Goal: Task Accomplishment & Management: Manage account settings

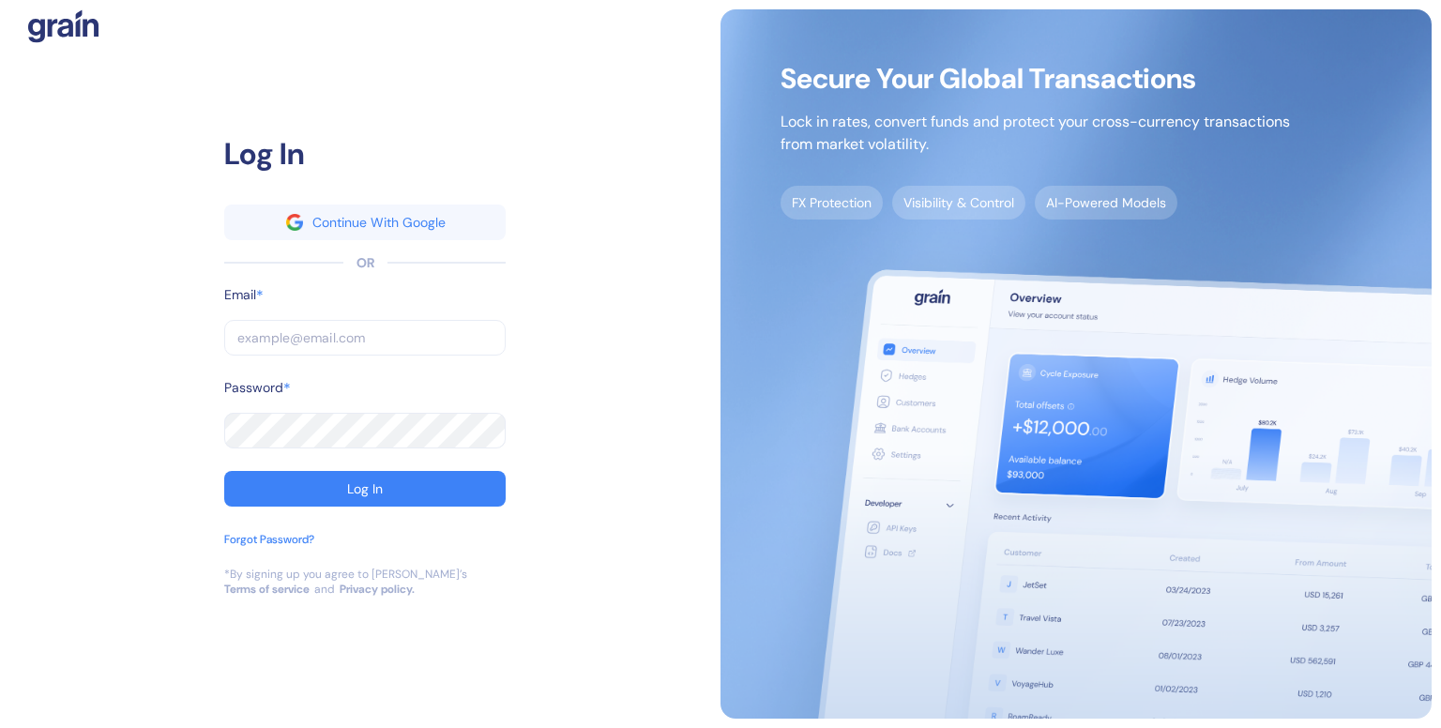
type input "[EMAIL_ADDRESS][DOMAIN_NAME]"
click at [1095, 383] on img at bounding box center [1075, 363] width 711 height 709
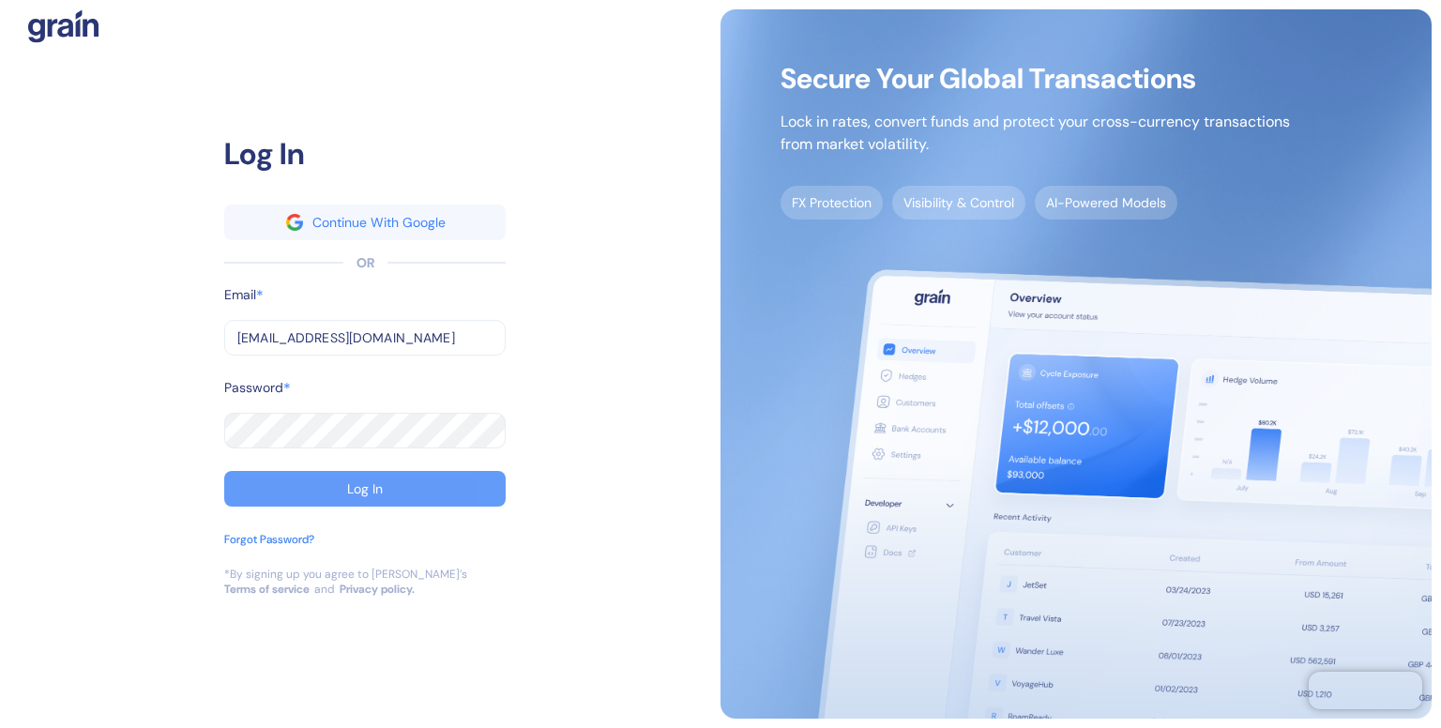
click at [373, 500] on button "Log In" at bounding box center [364, 489] width 281 height 36
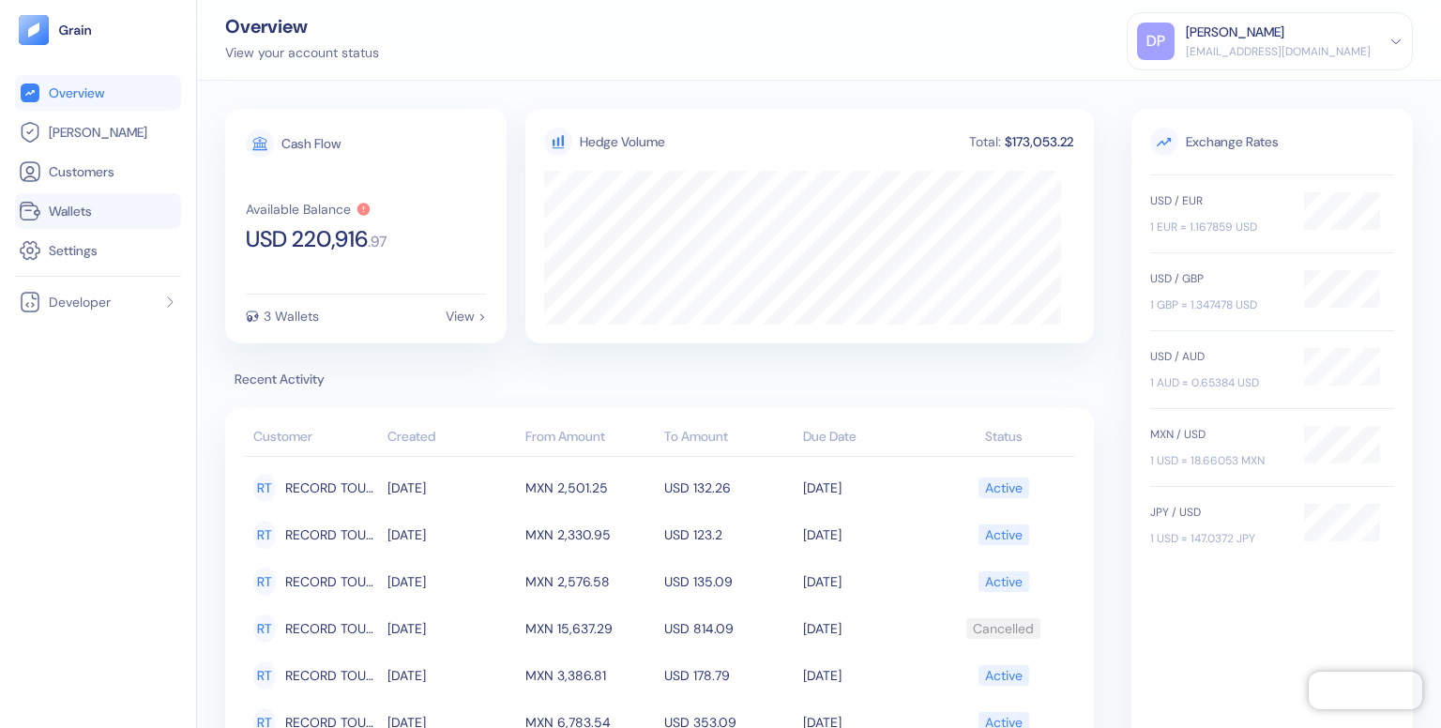
click at [52, 211] on span "Wallets" at bounding box center [70, 211] width 43 height 19
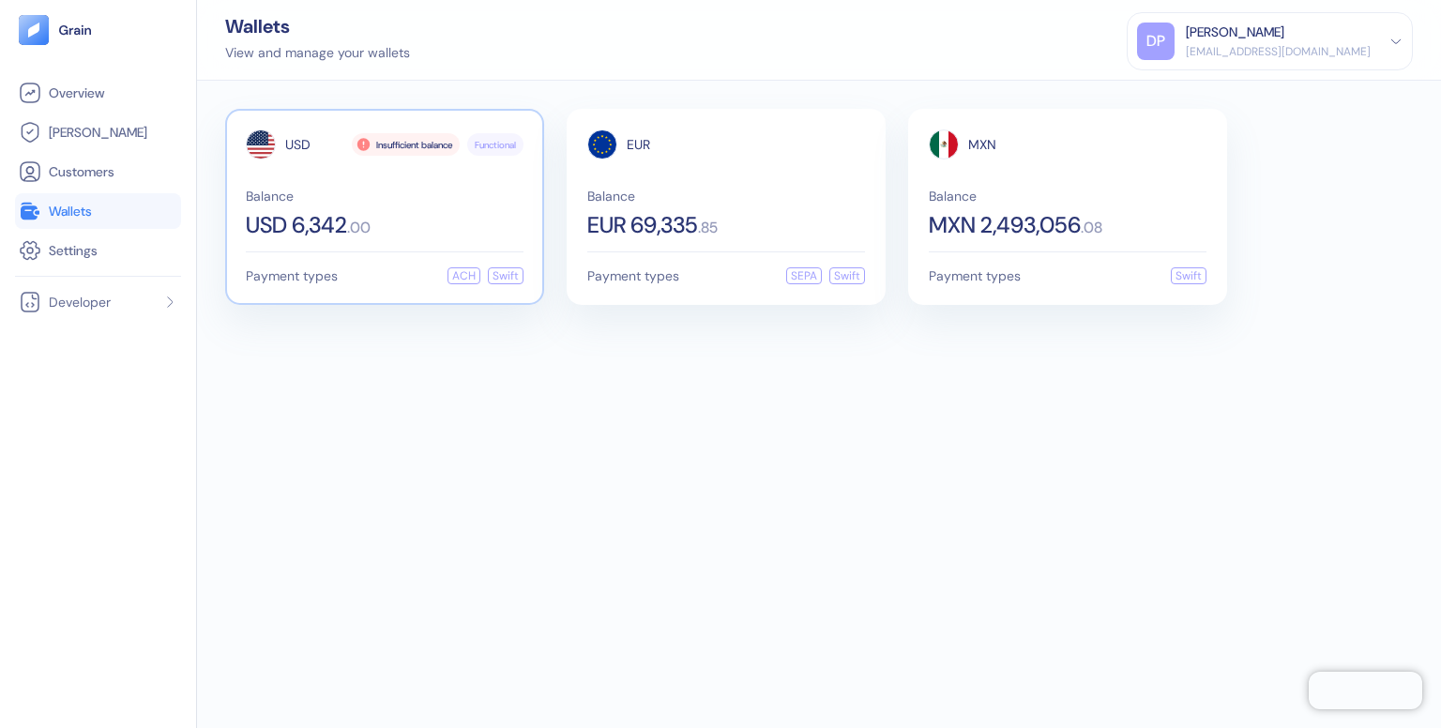
click at [493, 142] on span "Functional" at bounding box center [495, 145] width 41 height 14
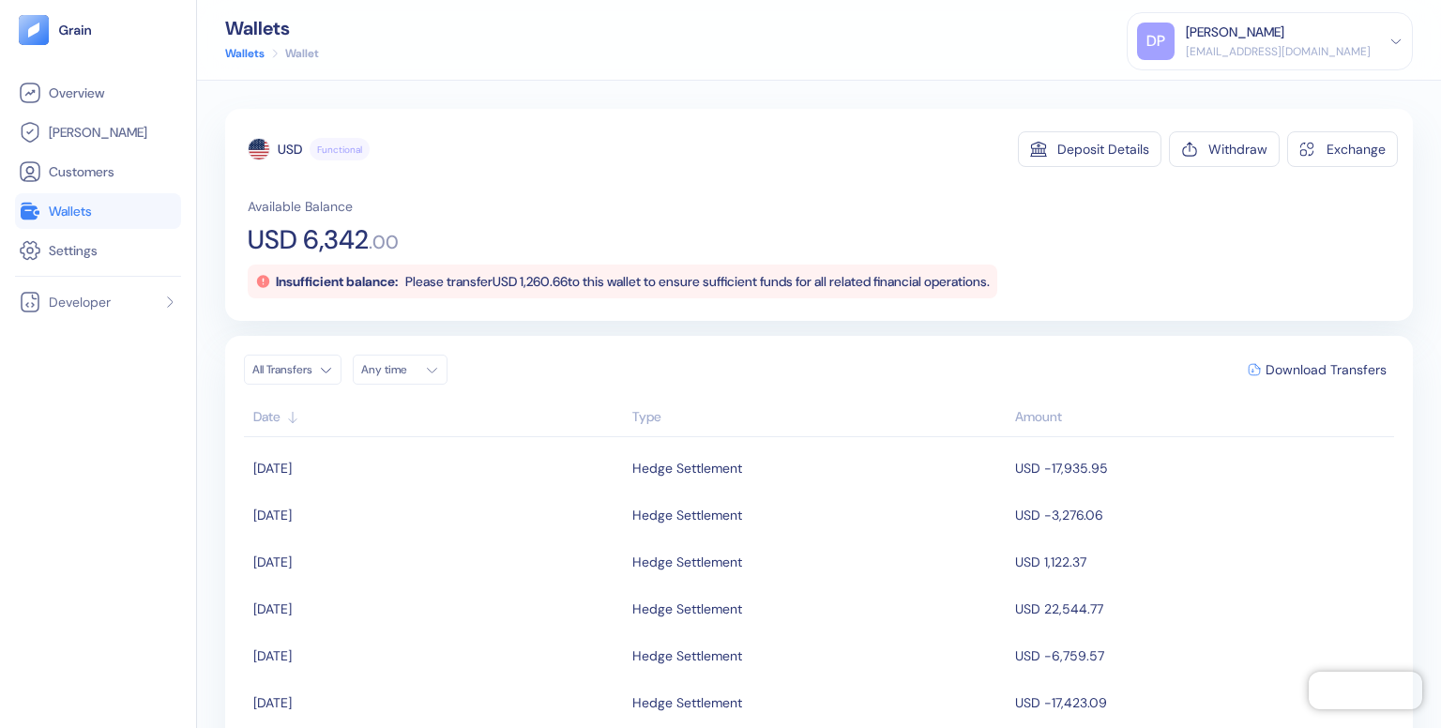
click at [83, 214] on span "Wallets" at bounding box center [70, 211] width 43 height 19
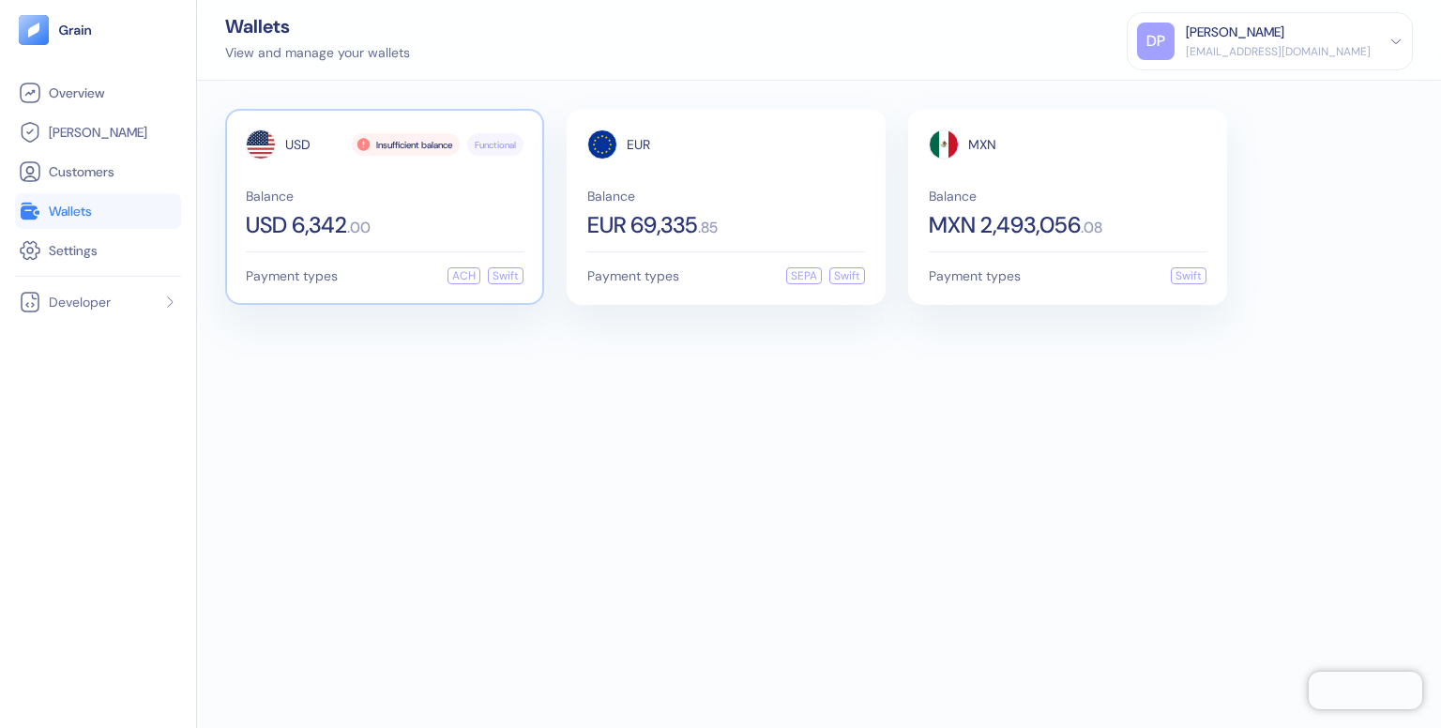
click at [375, 147] on div "Insufficient balance" at bounding box center [406, 144] width 108 height 23
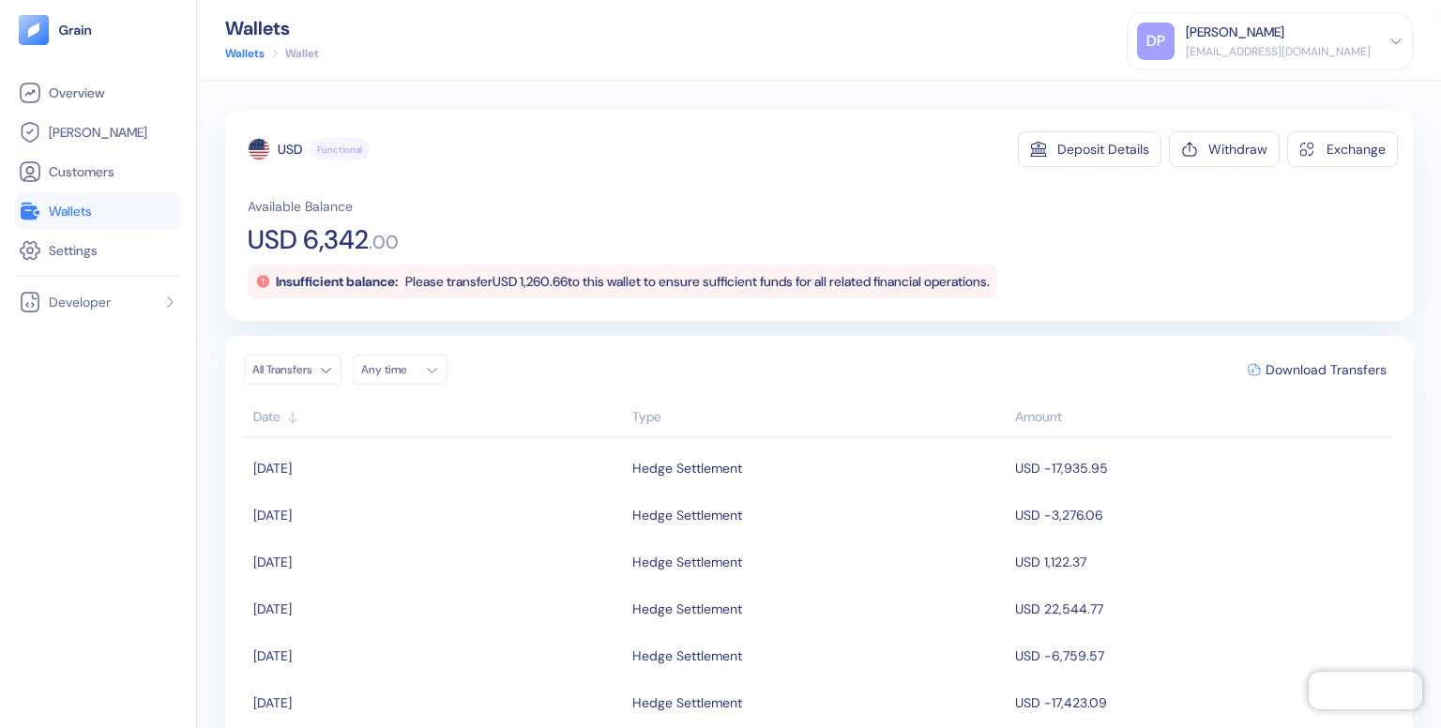
click at [79, 205] on span "Wallets" at bounding box center [70, 211] width 43 height 19
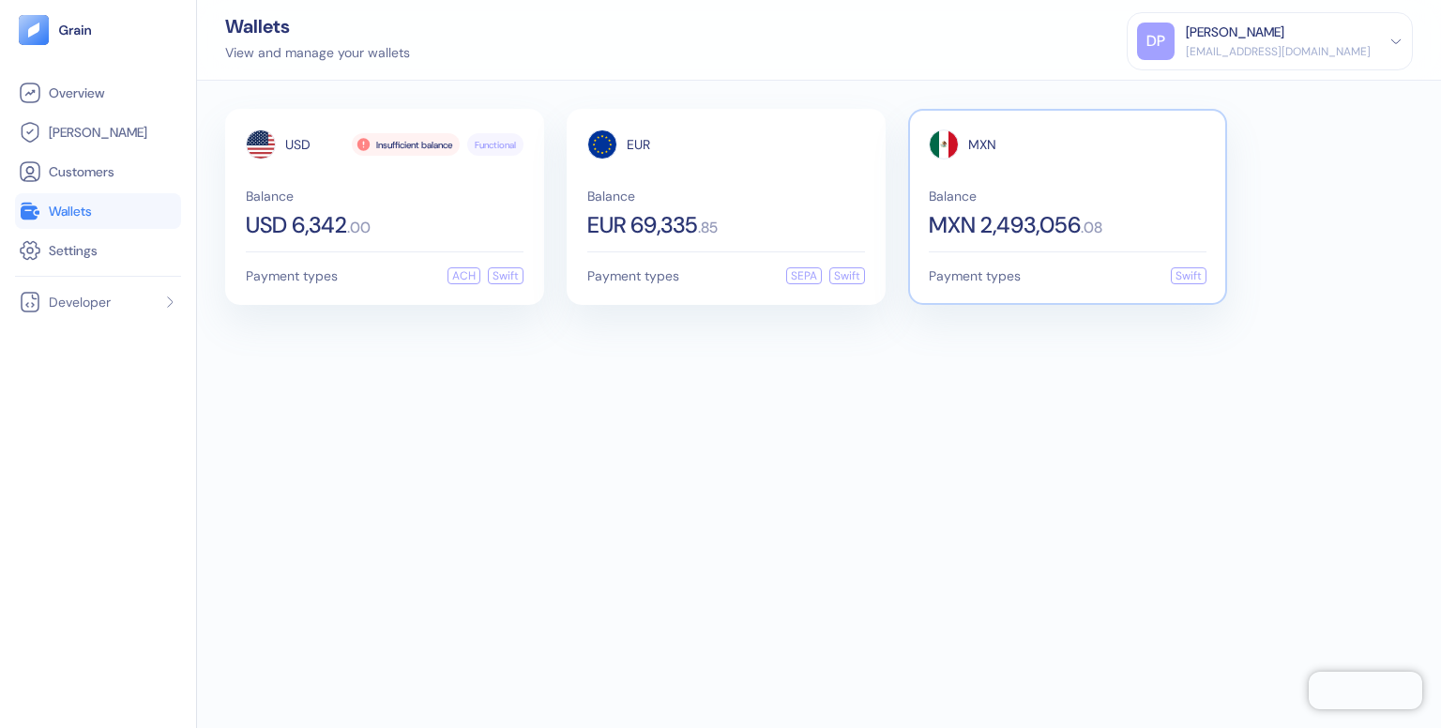
click at [1055, 196] on span "Balance" at bounding box center [1068, 195] width 278 height 13
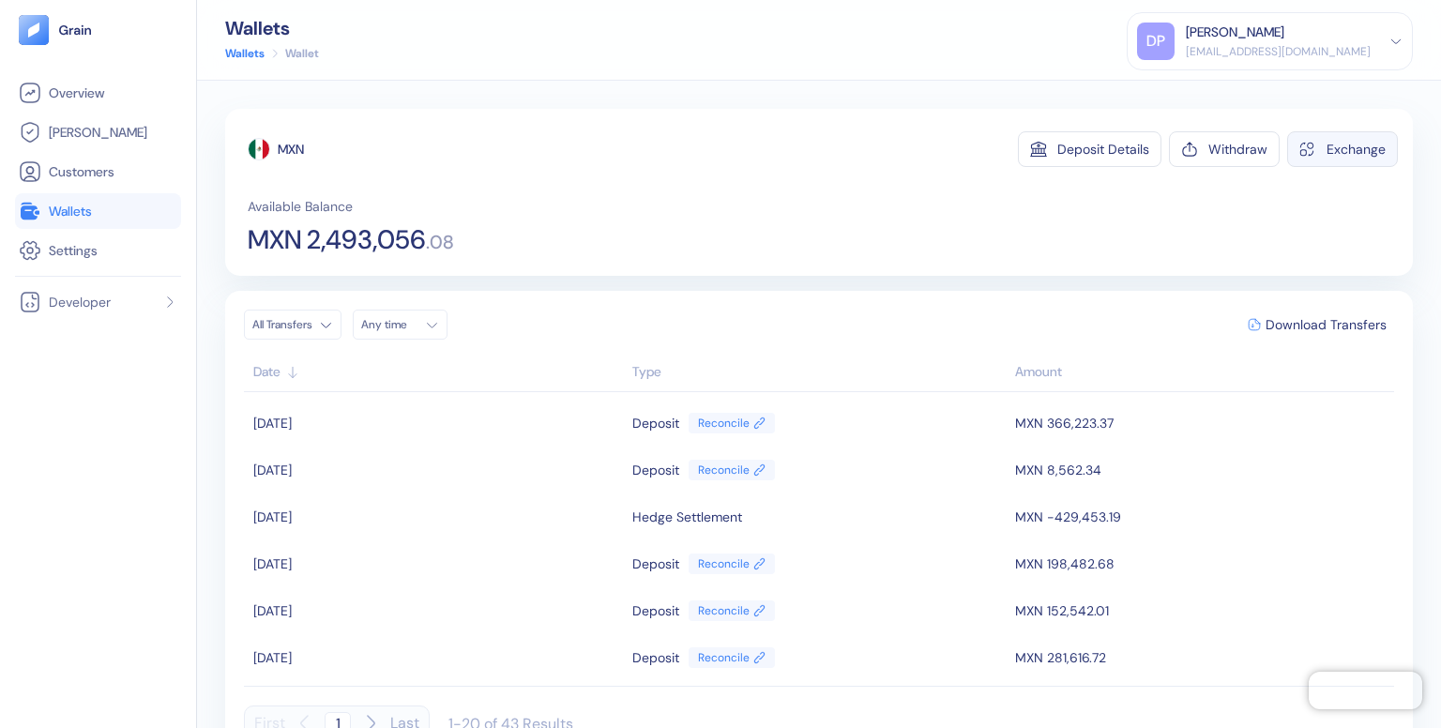
click at [1322, 159] on button "Exchange" at bounding box center [1342, 149] width 111 height 36
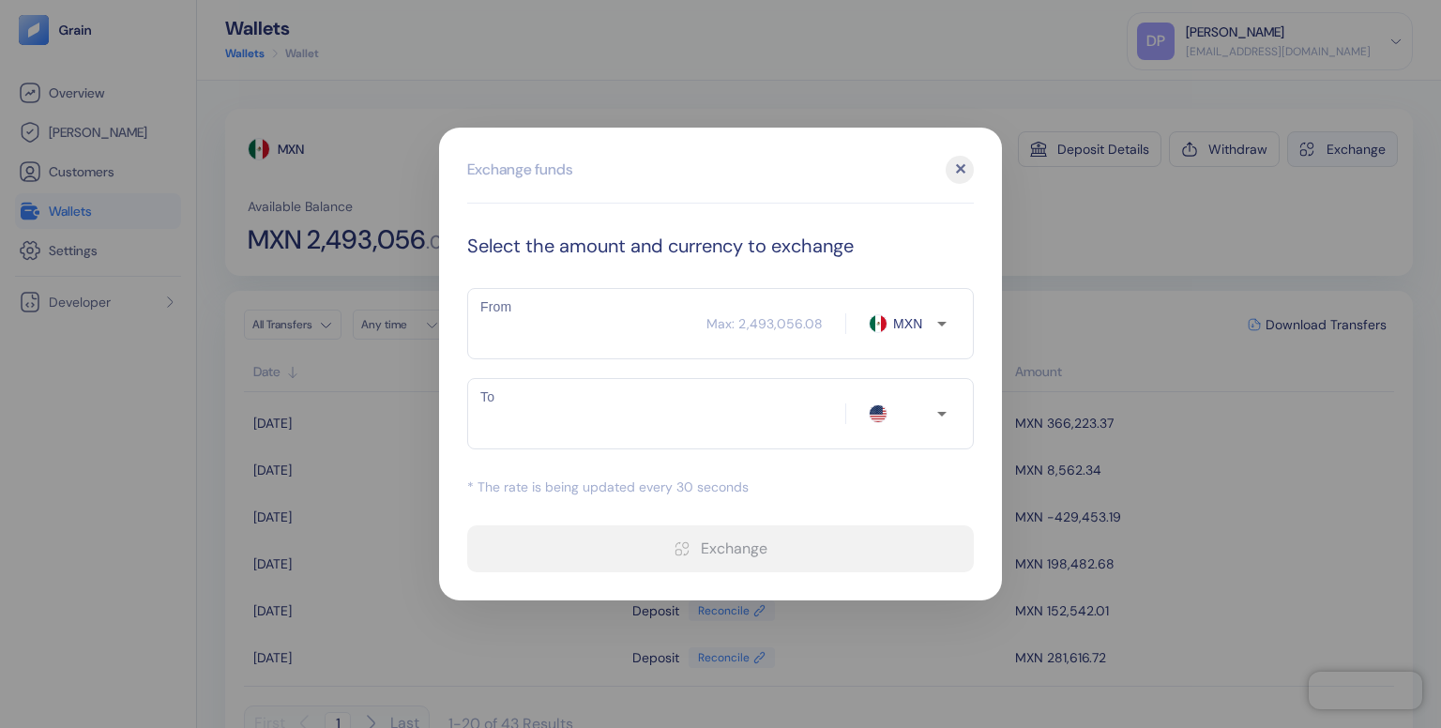
type input "USD"
click at [810, 334] on div "​ Max: 2,493,056.08 MXN From" at bounding box center [720, 323] width 506 height 71
type input "2496"
type input "133.56"
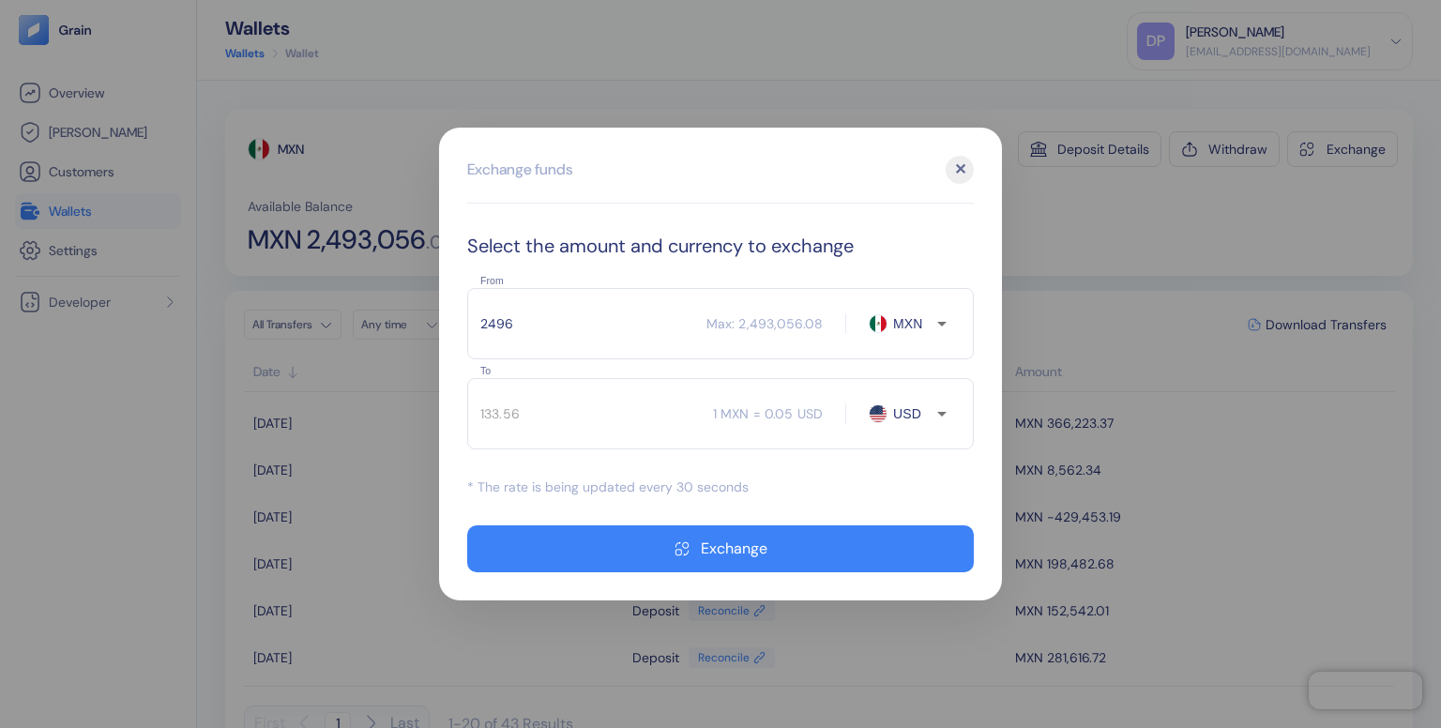
type input "249"
type input "13.32"
type input "2493"
type input "133.4"
type input "2493056"
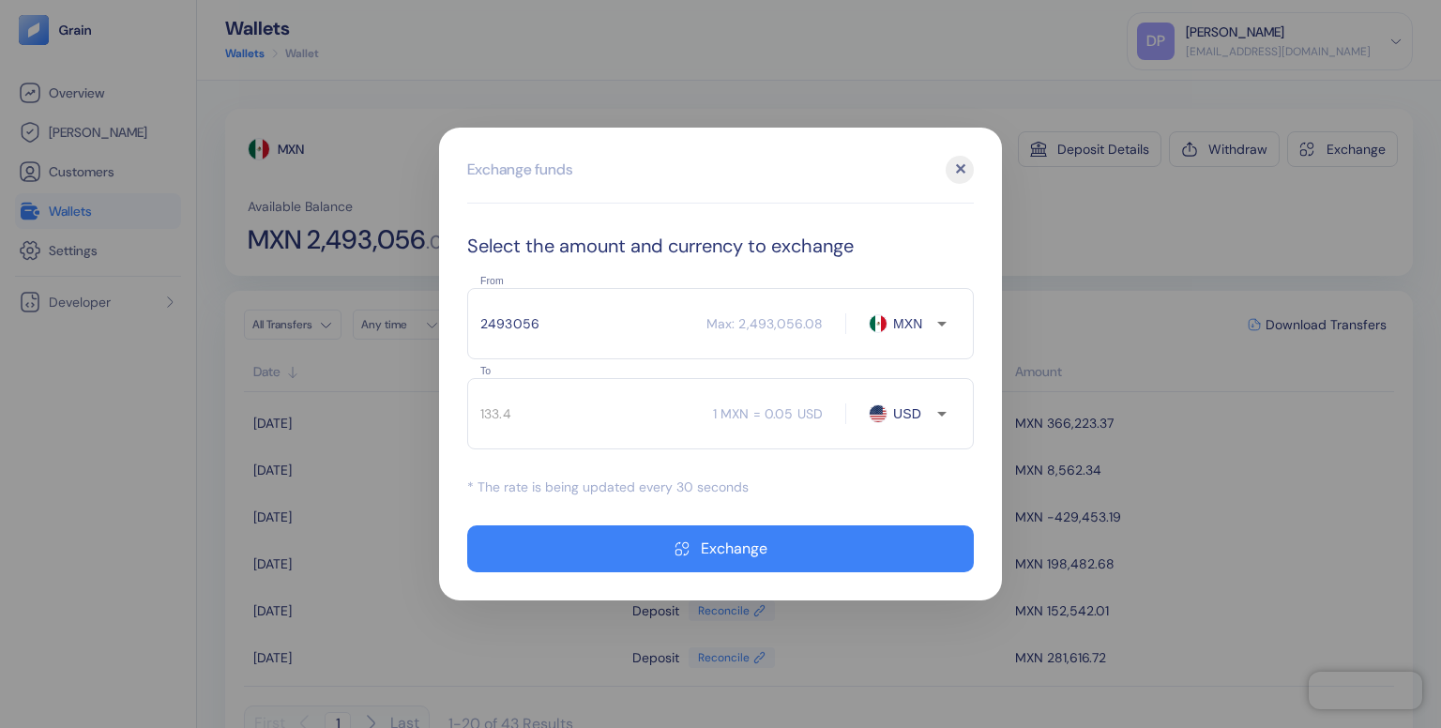
type input "133403.39"
type input "2493056.08"
type input "133403.4"
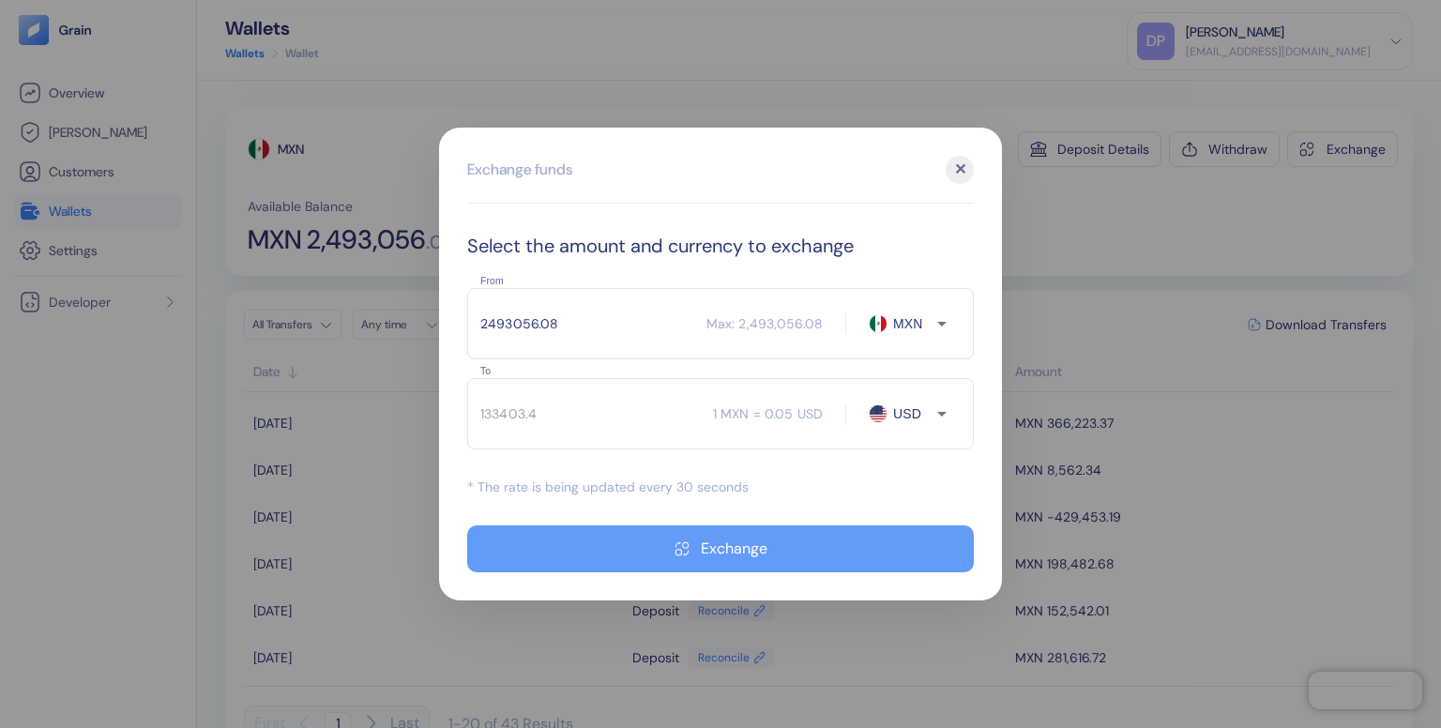
type input "2493056.08"
click at [694, 546] on button "Exchange" at bounding box center [720, 548] width 506 height 47
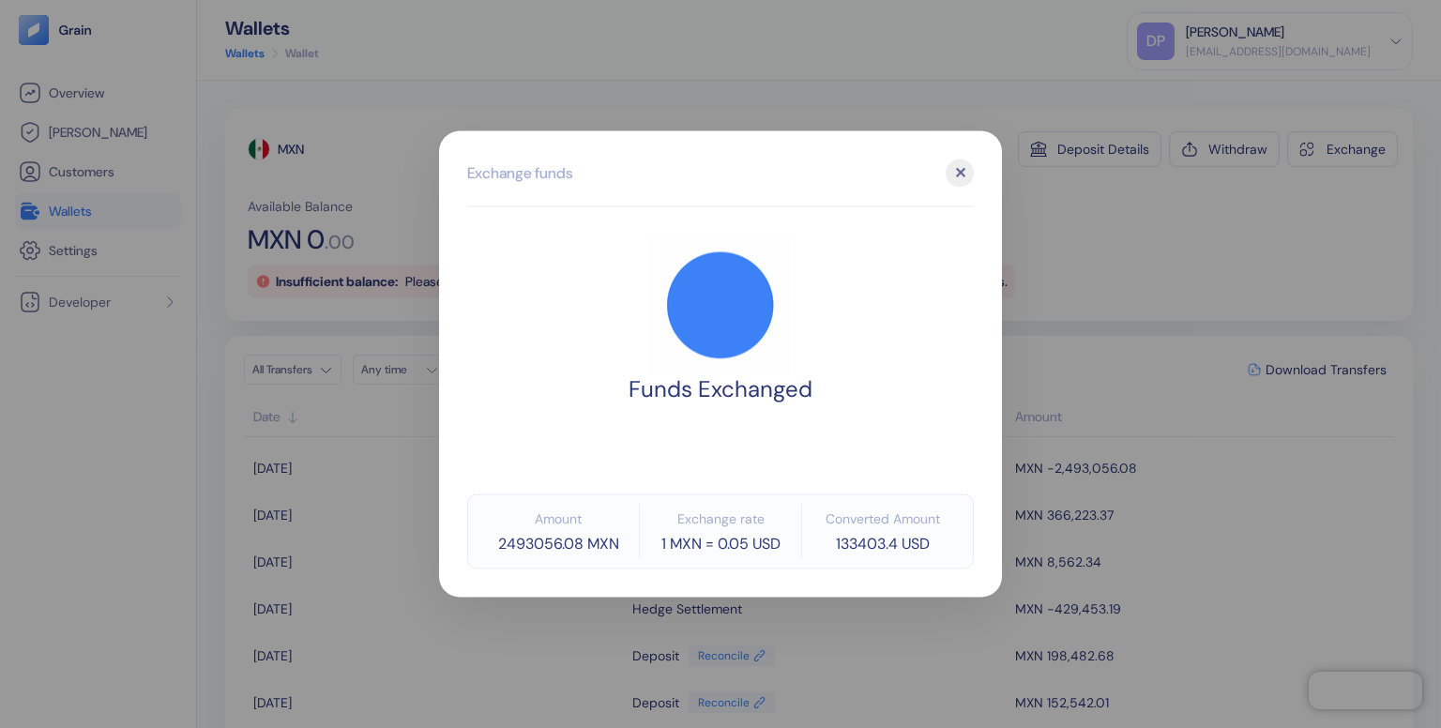
click at [968, 174] on div "✕" at bounding box center [959, 173] width 28 height 28
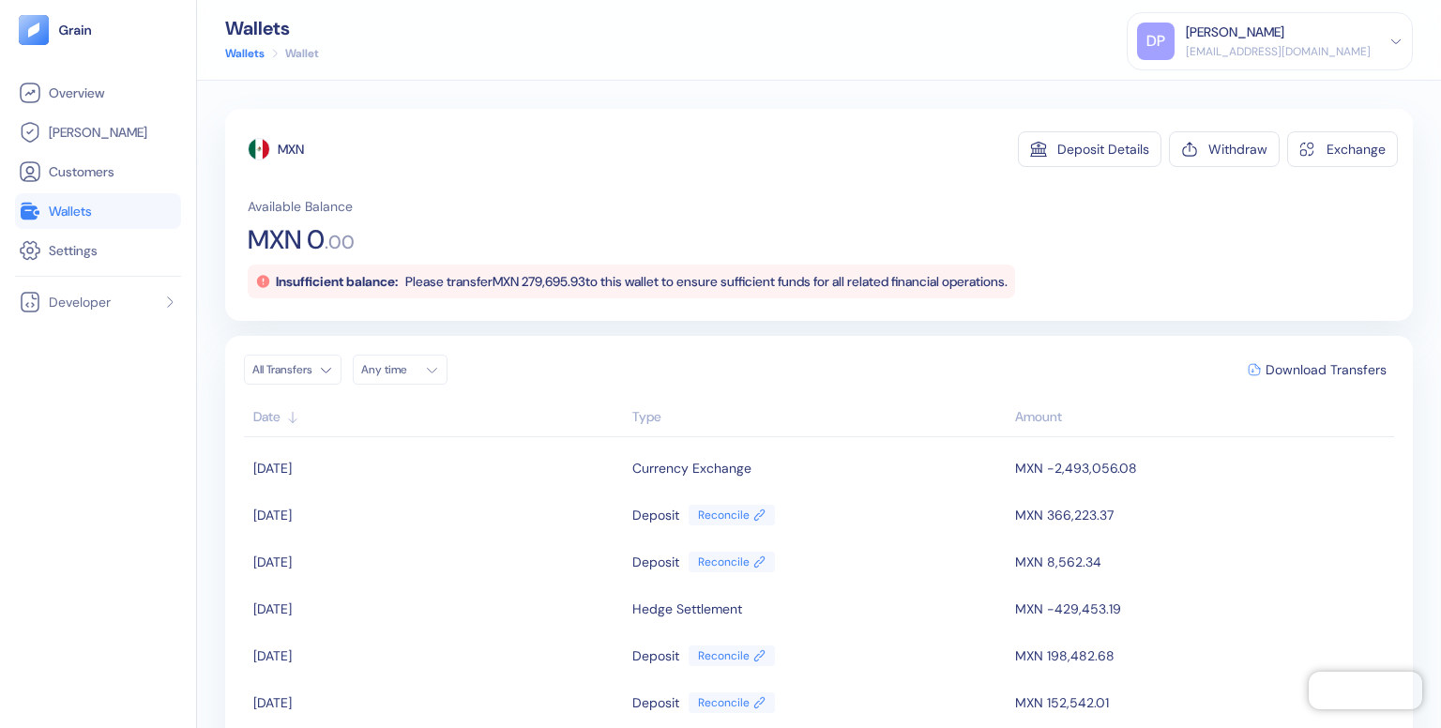
click at [1016, 317] on div "MXN Deposit Details Withdraw Exchange Available Balance MXN 0 . 00 Insufficient…" at bounding box center [818, 215] width 1187 height 212
drag, startPoint x: 541, startPoint y: 282, endPoint x: 610, endPoint y: 286, distance: 68.6
click at [610, 286] on span "Please transfer MXN 279,695.93 to this wallet to ensure sufficient funds for al…" at bounding box center [706, 281] width 602 height 17
copy span "279,695.93"
click at [52, 214] on span "Wallets" at bounding box center [70, 211] width 43 height 19
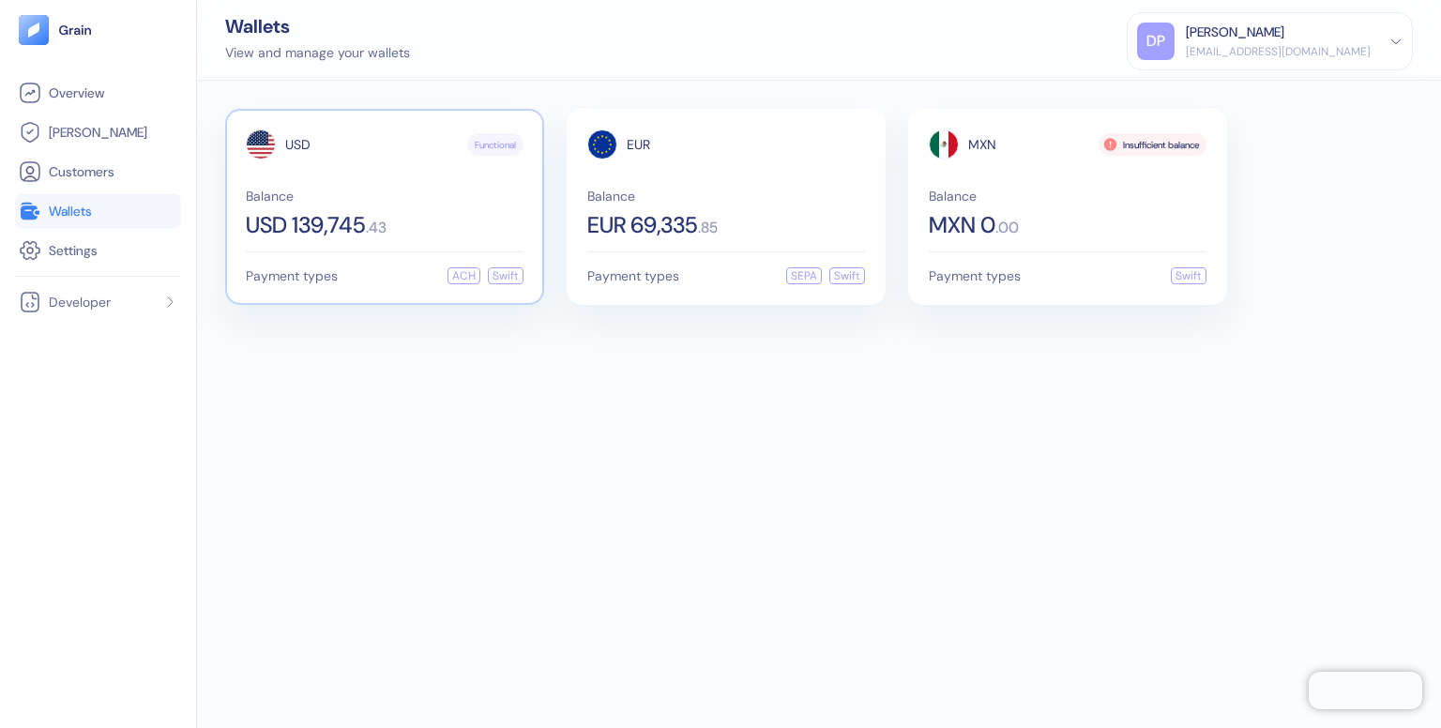
click at [510, 272] on div "Swift" at bounding box center [506, 275] width 36 height 17
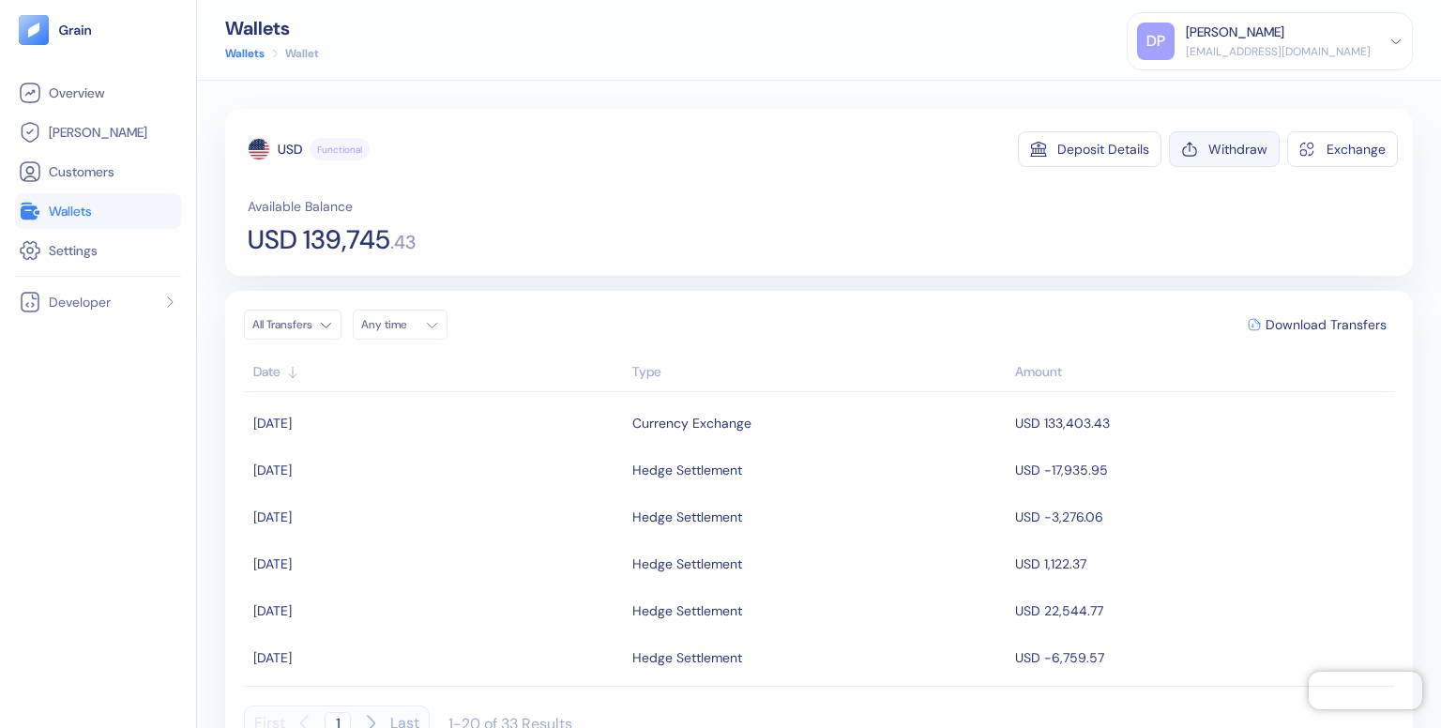
click at [1230, 152] on div "Withdraw" at bounding box center [1237, 149] width 59 height 13
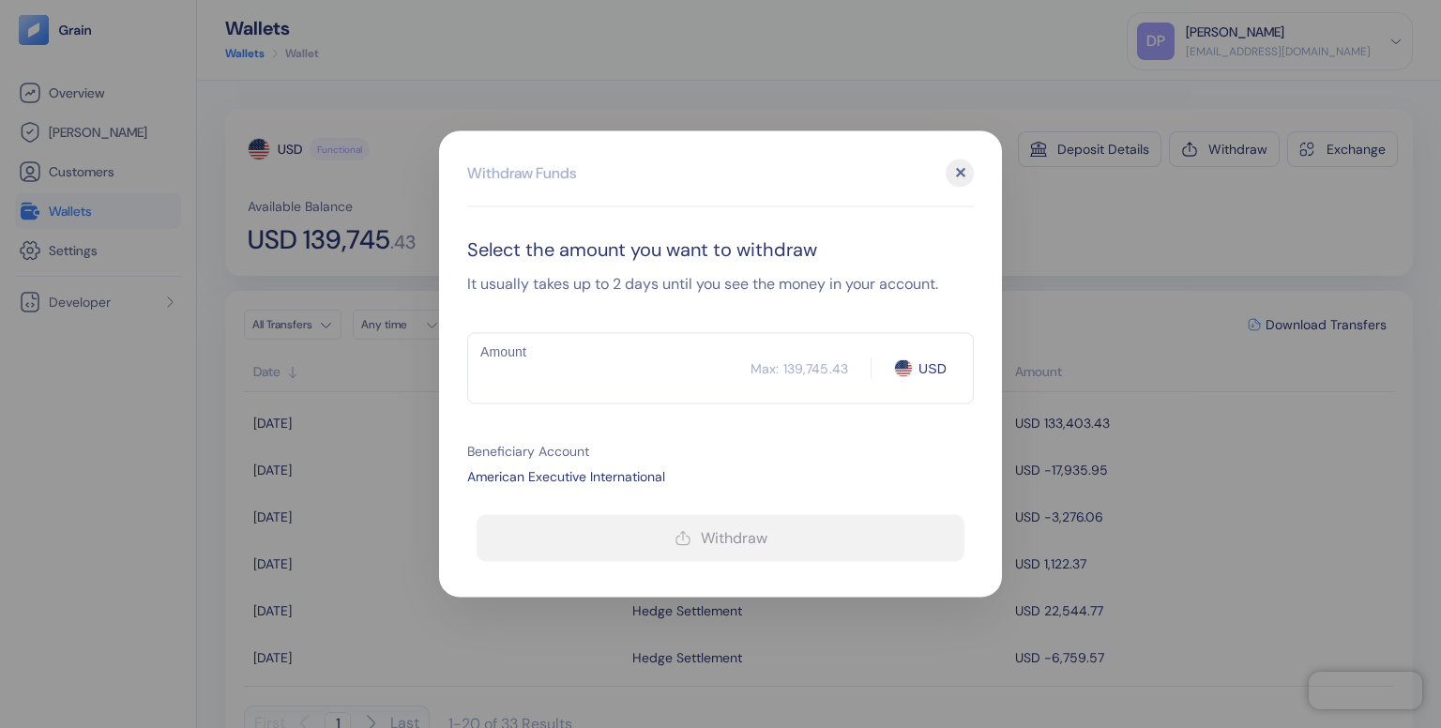
click at [960, 177] on div "✕" at bounding box center [959, 173] width 28 height 28
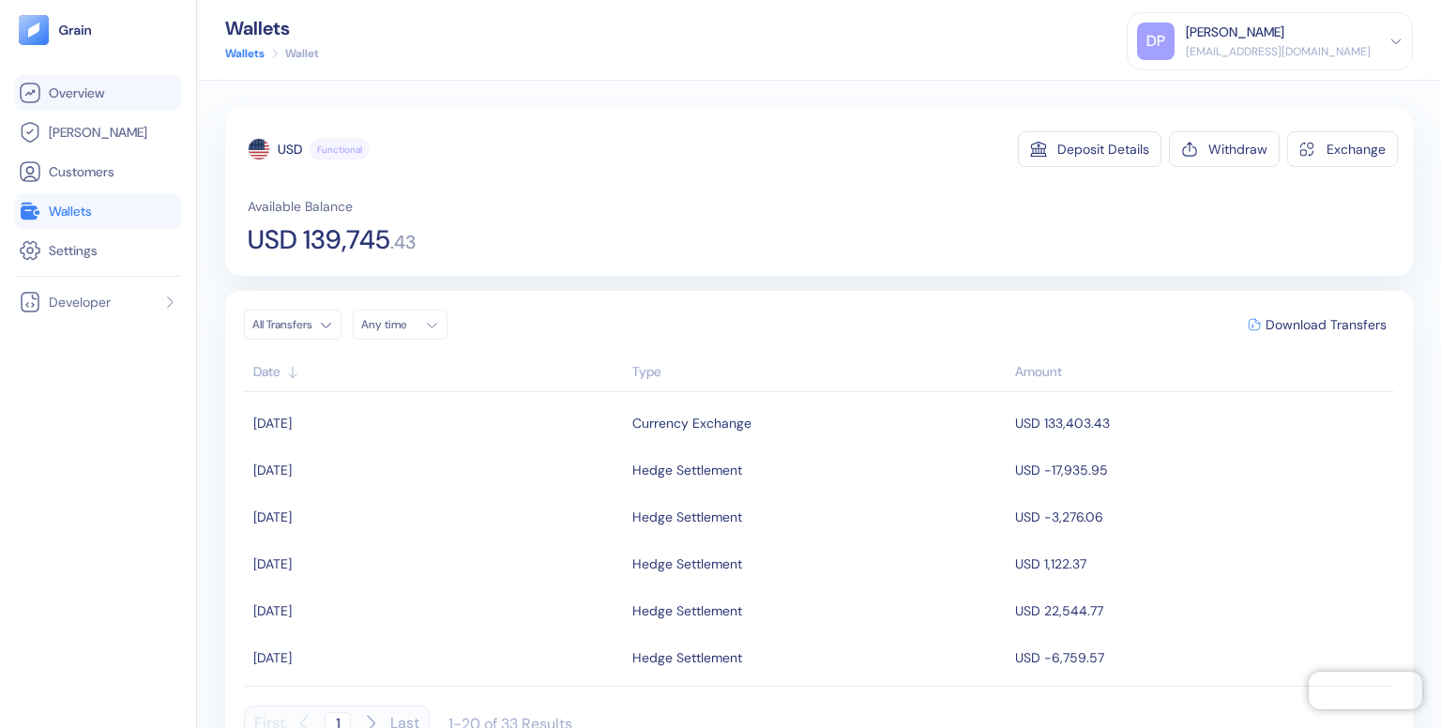
click at [91, 91] on span "Overview" at bounding box center [76, 92] width 55 height 19
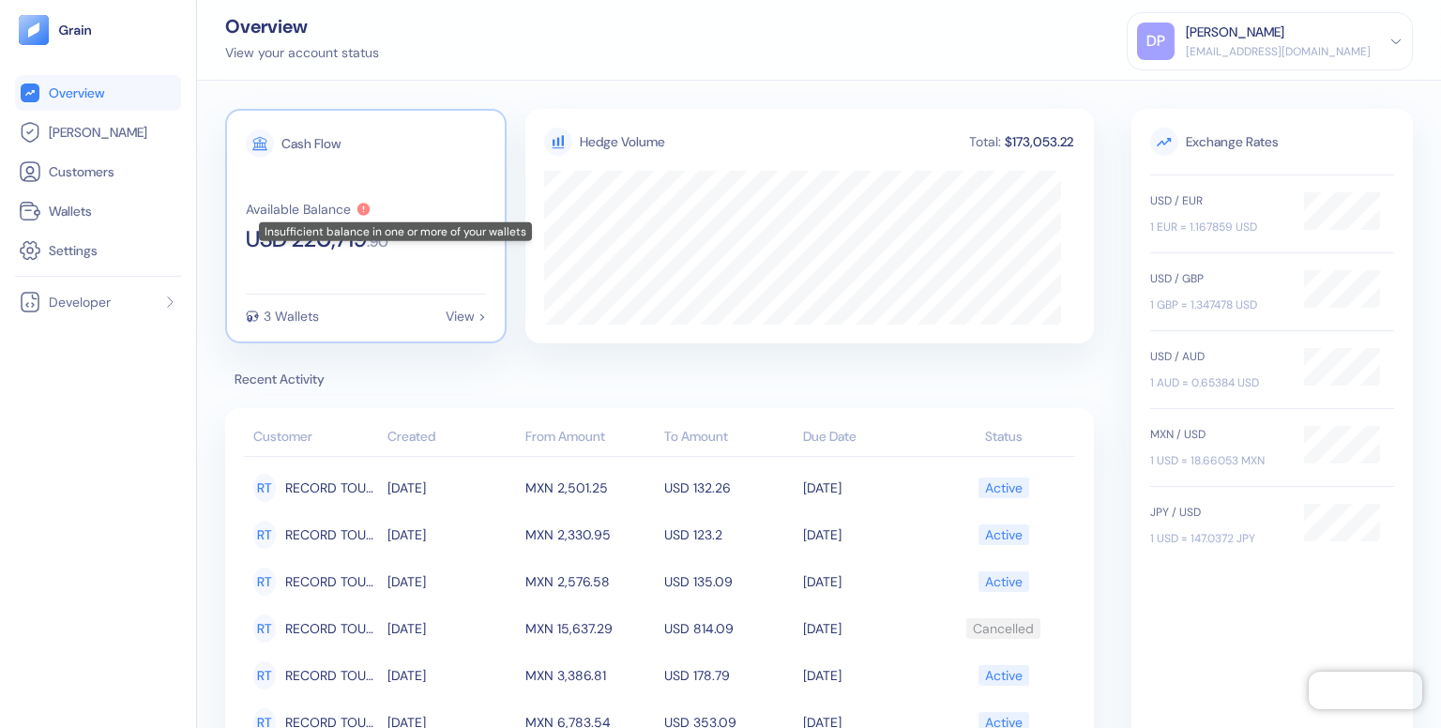
click at [362, 215] on icon at bounding box center [363, 209] width 16 height 15
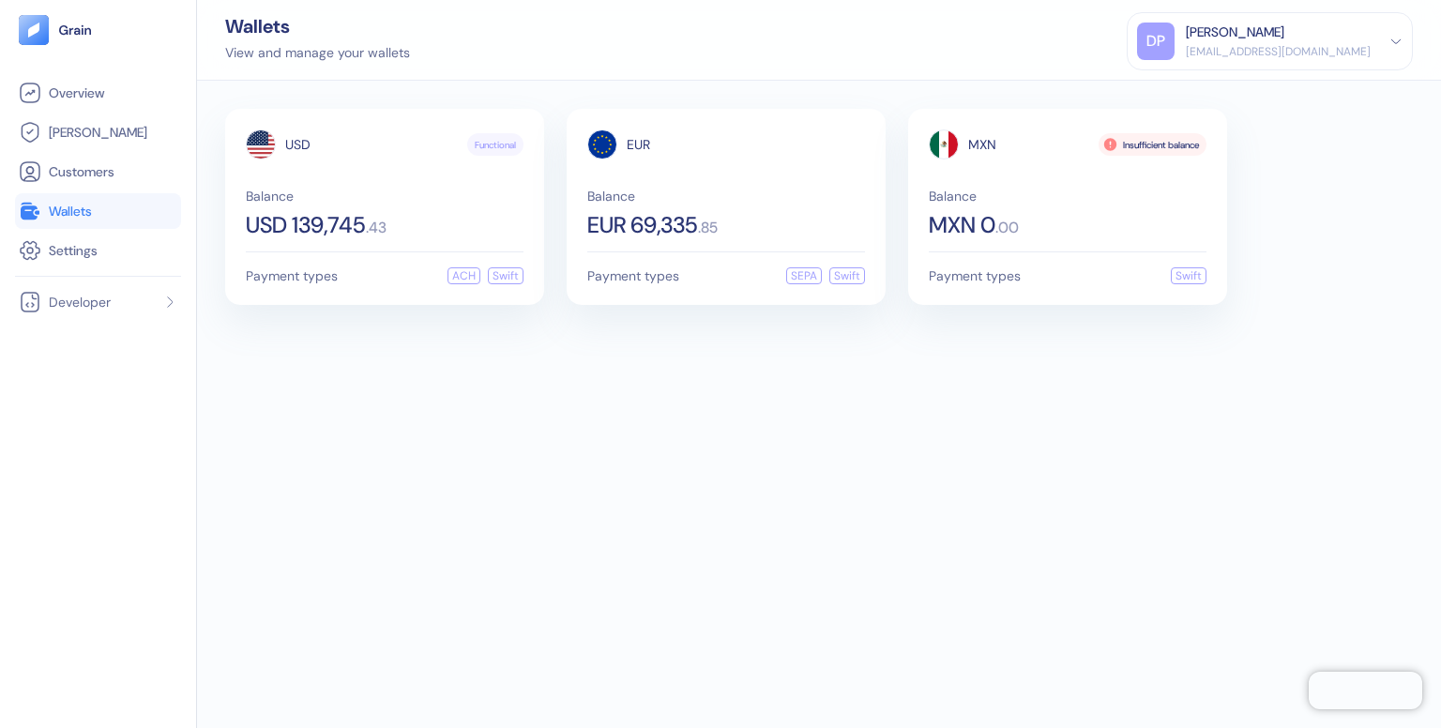
click at [83, 211] on span "Wallets" at bounding box center [70, 211] width 43 height 19
click at [78, 202] on span "Wallets" at bounding box center [70, 211] width 43 height 19
click at [510, 271] on div "Swift" at bounding box center [506, 275] width 36 height 17
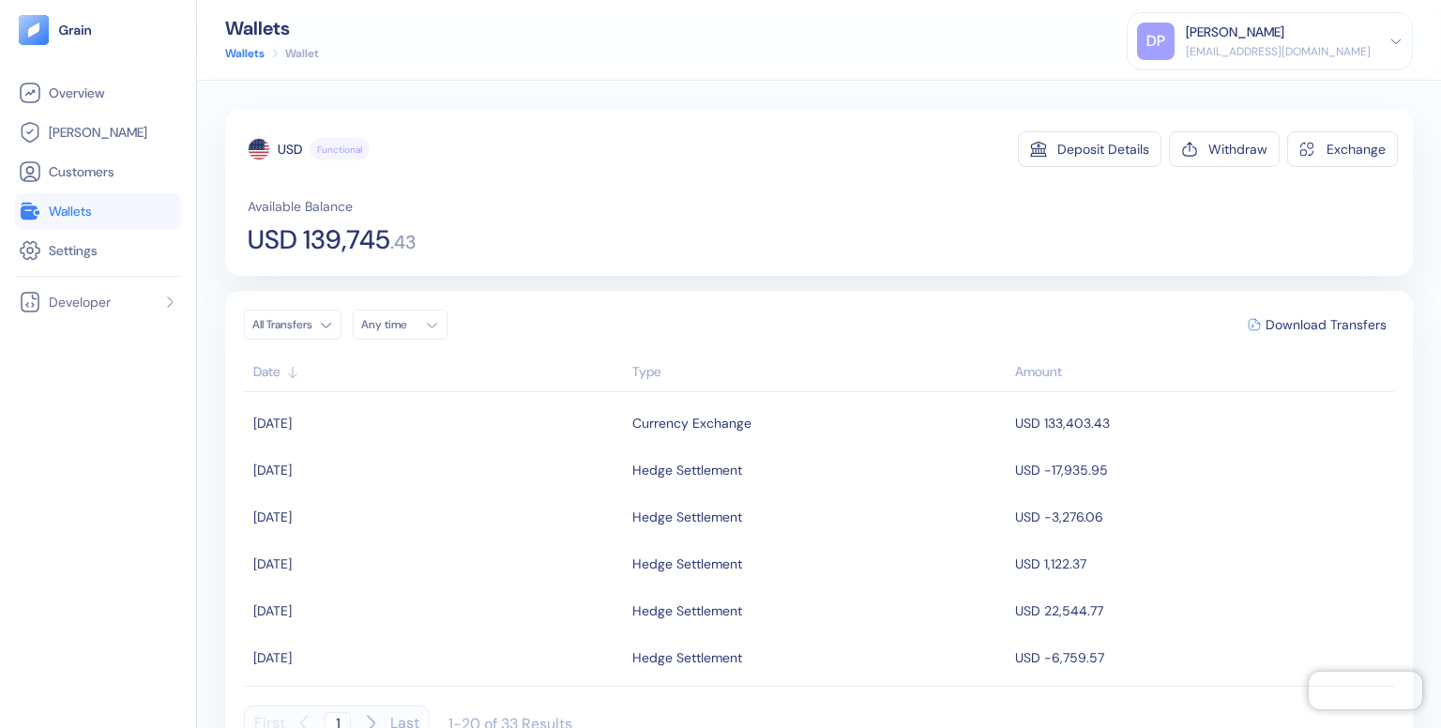
click at [510, 271] on div "USD Functional Deposit Details Withdraw Exchange Available Balance USD 139,745 …" at bounding box center [818, 192] width 1187 height 167
click at [1209, 128] on div "USD Functional Deposit Details Withdraw Exchange Available Balance USD 139,745 …" at bounding box center [818, 192] width 1187 height 167
click at [1208, 150] on div "Withdraw" at bounding box center [1237, 149] width 59 height 13
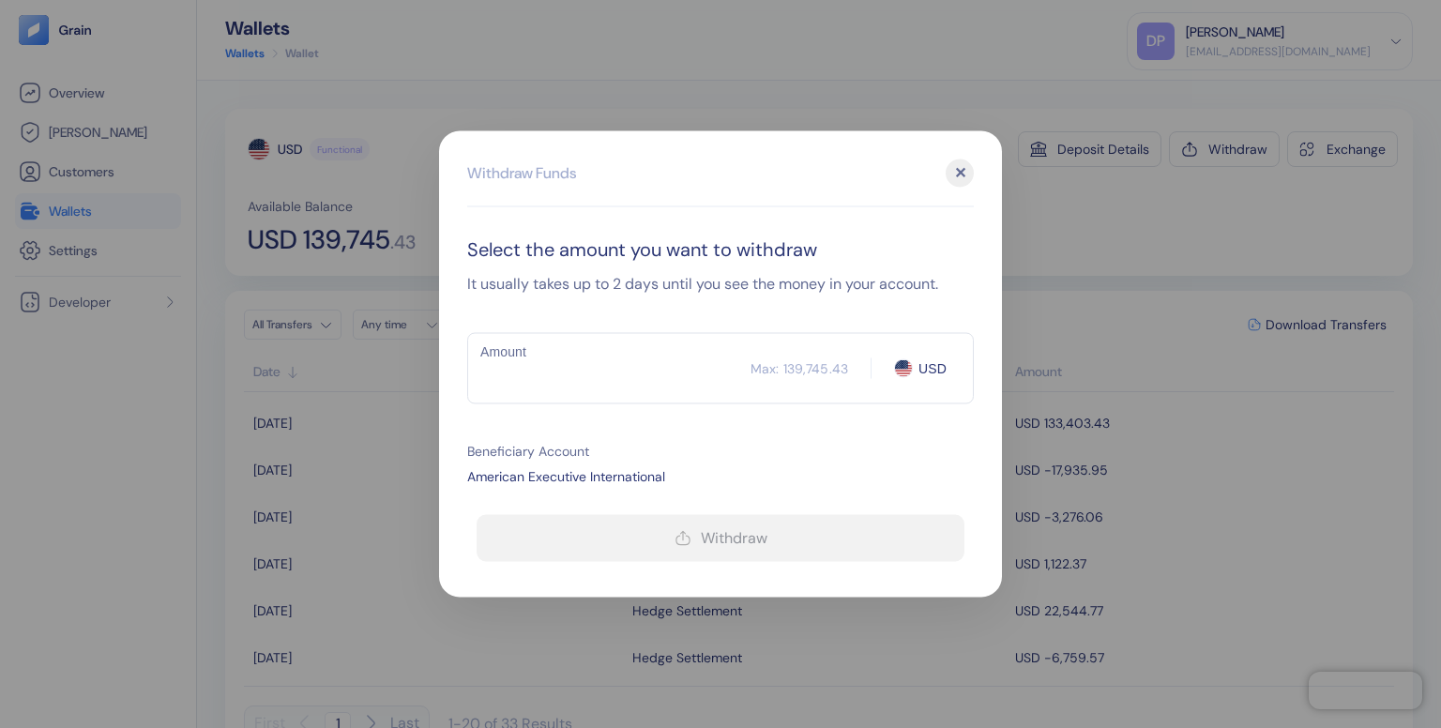
click at [724, 370] on input "Amount" at bounding box center [608, 368] width 283 height 47
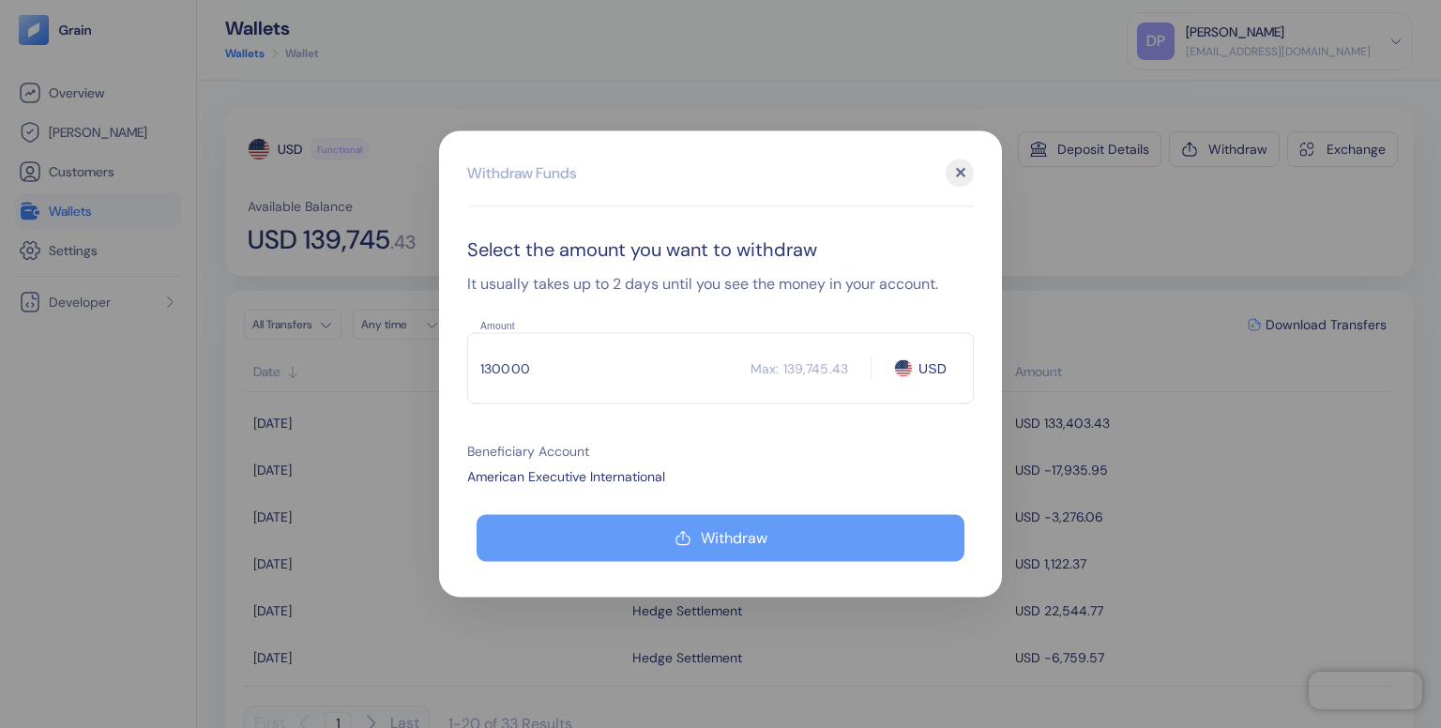
type input "130000"
click at [728, 545] on div "Withdraw" at bounding box center [734, 538] width 67 height 15
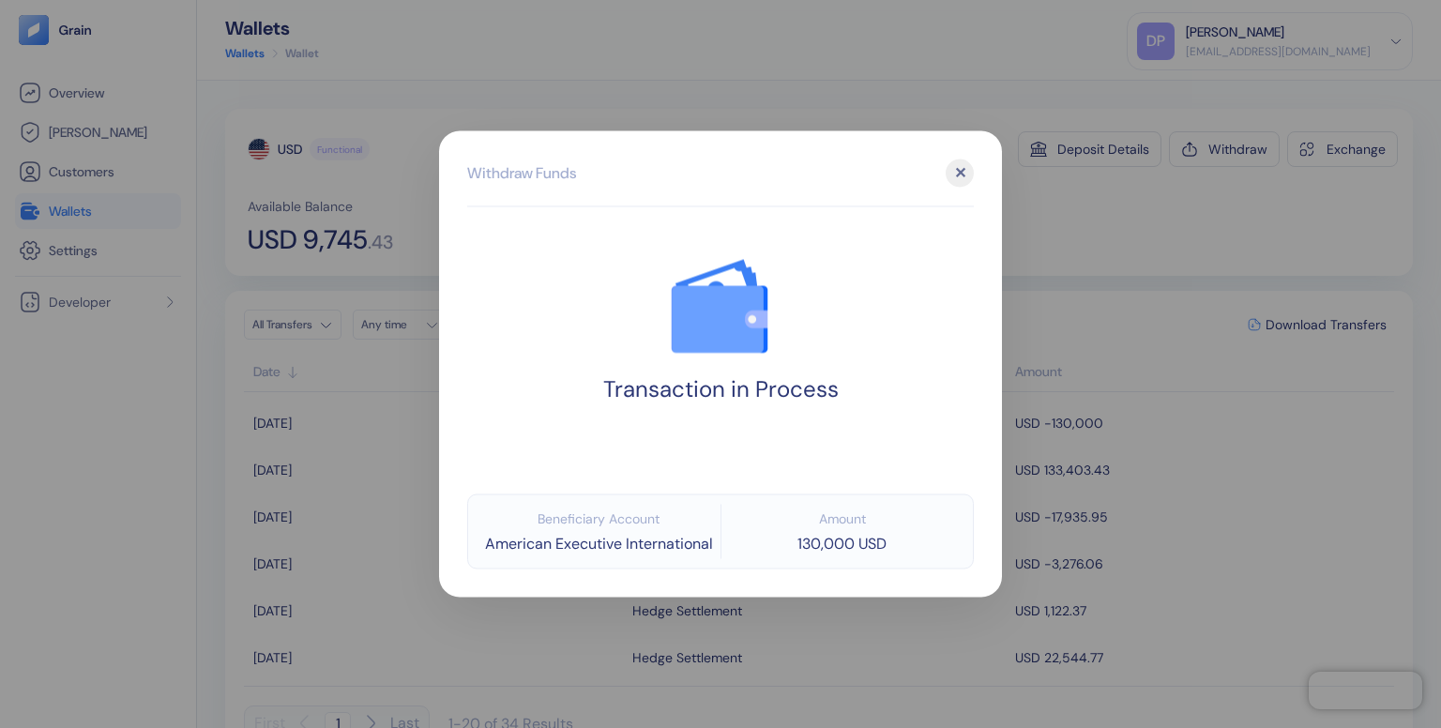
click at [966, 174] on div "✕" at bounding box center [959, 173] width 28 height 28
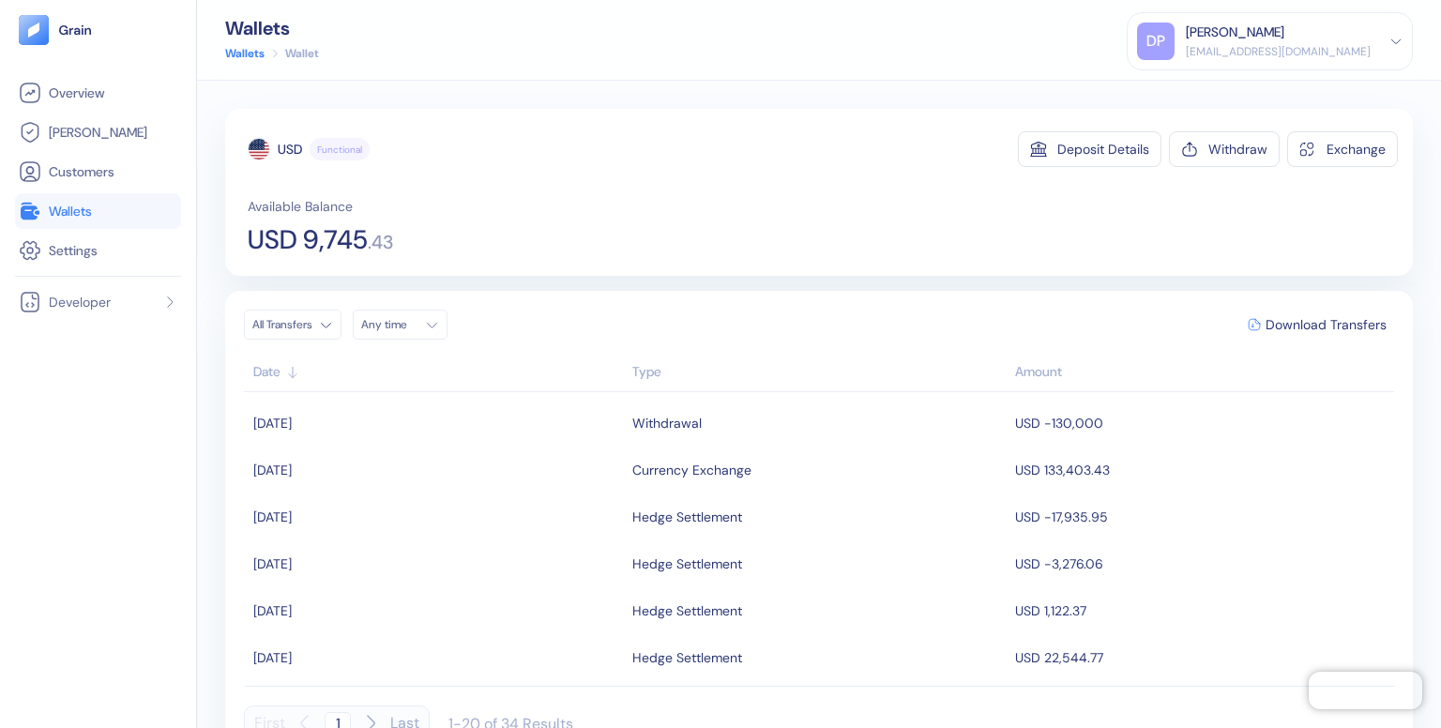
click at [1395, 37] on icon at bounding box center [1395, 41] width 13 height 13
click at [1211, 89] on div "Sign Out" at bounding box center [1187, 93] width 52 height 20
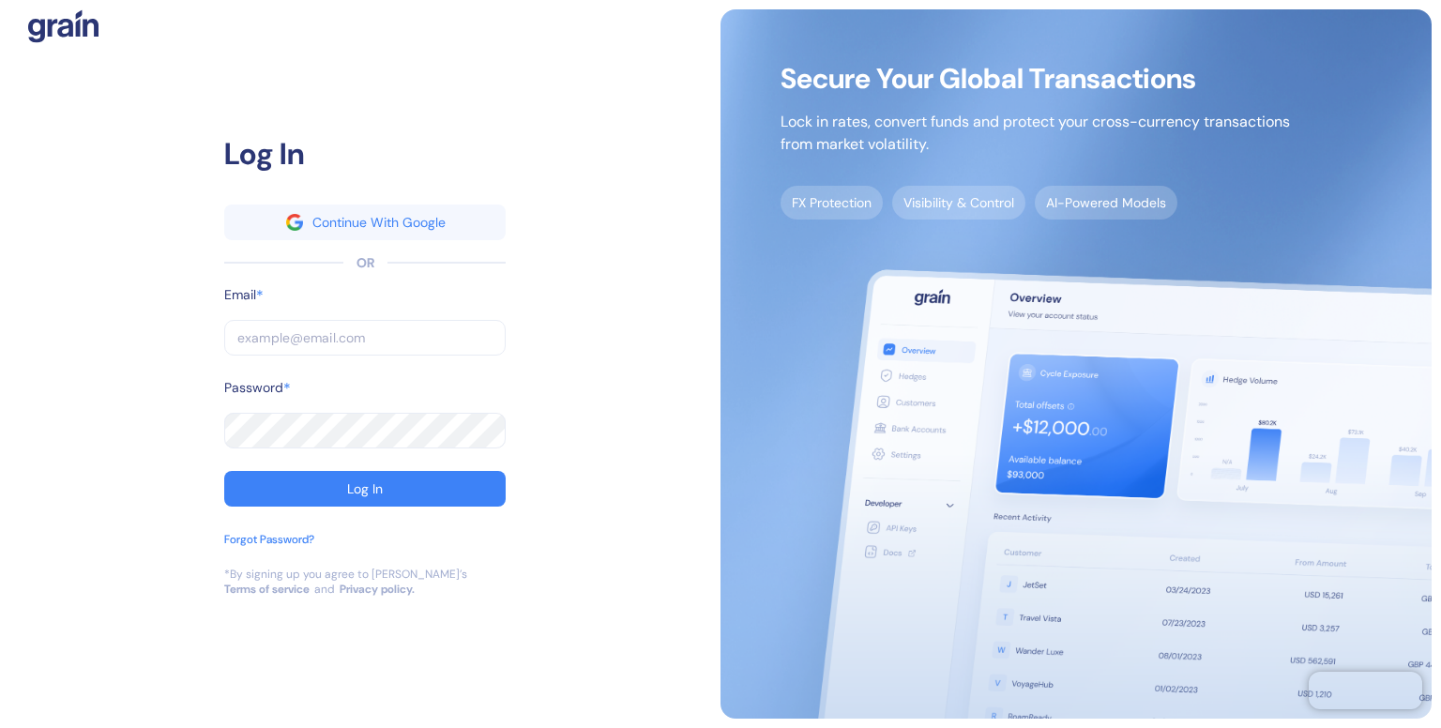
type input "[EMAIL_ADDRESS][DOMAIN_NAME]"
